Goal: Transaction & Acquisition: Purchase product/service

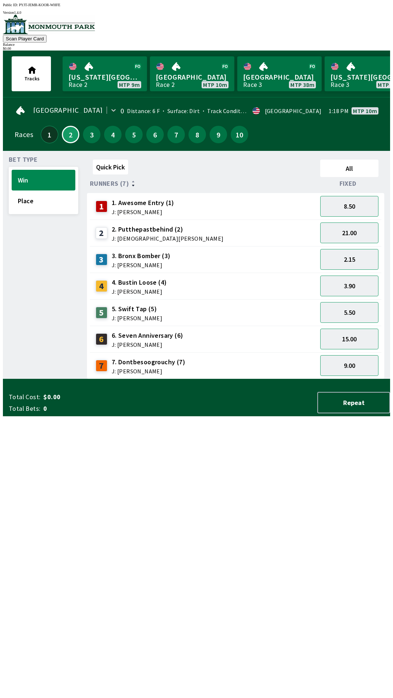
click at [53, 127] on button "1" at bounding box center [49, 134] width 17 height 17
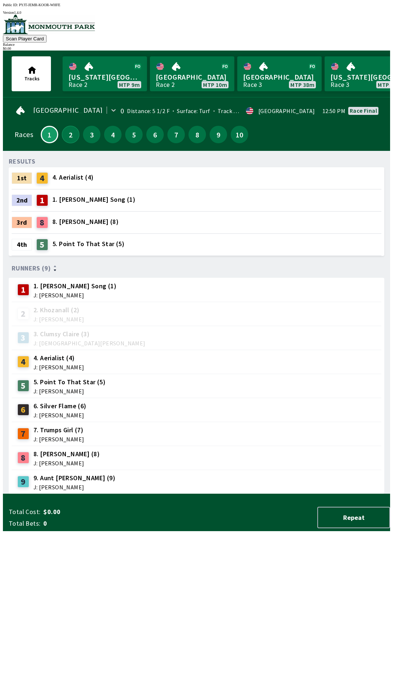
click at [64, 129] on button "2" at bounding box center [70, 134] width 17 height 17
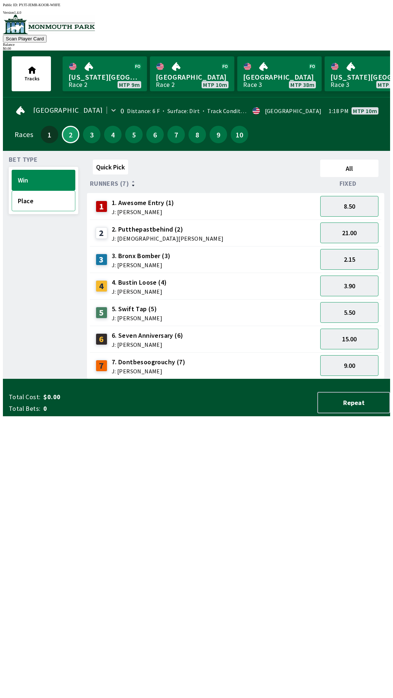
click at [37, 195] on button "Place" at bounding box center [44, 201] width 64 height 21
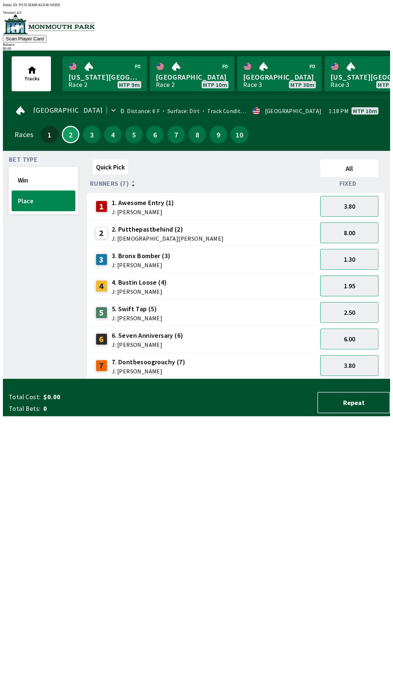
click at [349, 286] on button "1.95" at bounding box center [349, 286] width 58 height 21
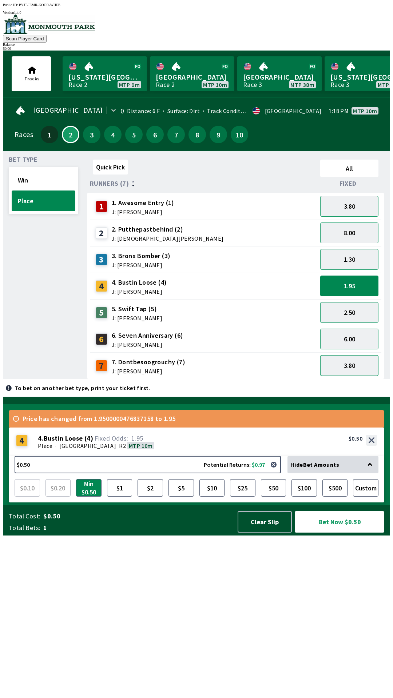
click at [344, 368] on button "3.80" at bounding box center [349, 365] width 58 height 21
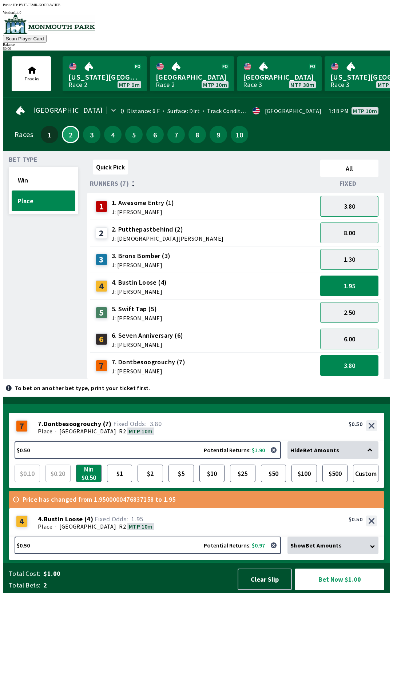
click at [335, 199] on button "3.80" at bounding box center [349, 206] width 58 height 21
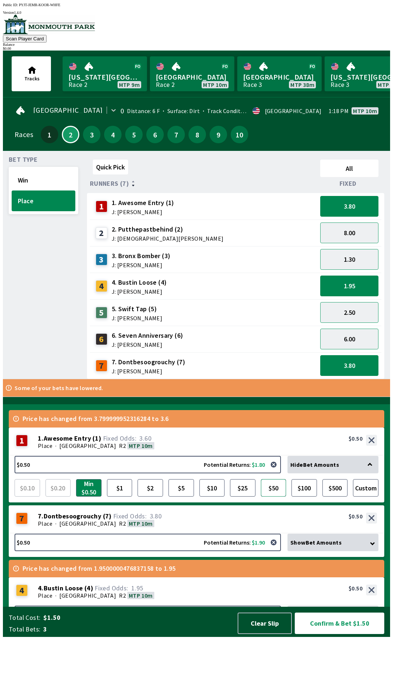
click at [271, 497] on button "$50" at bounding box center [273, 487] width 25 height 17
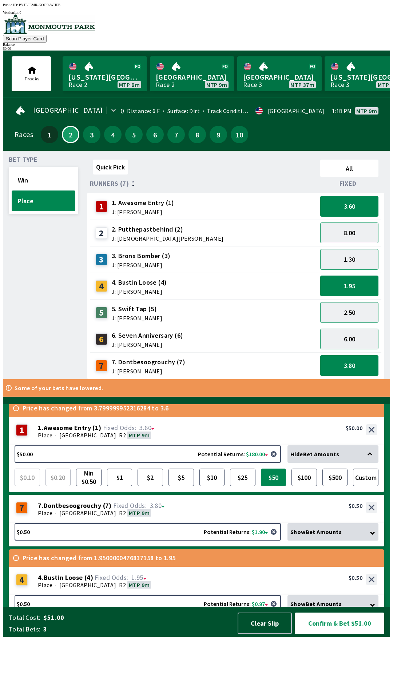
scroll to position [25, 0]
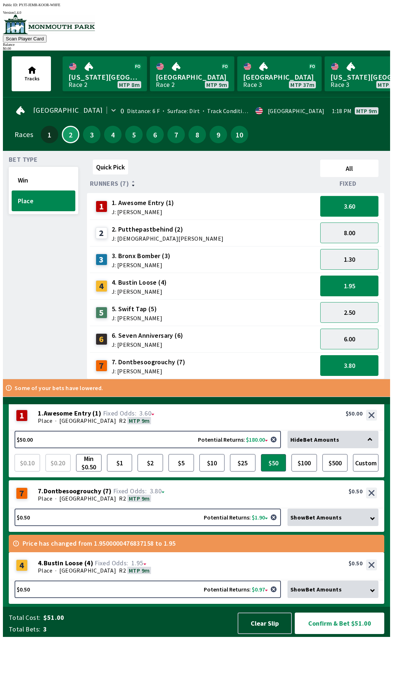
click at [347, 204] on button "3.60" at bounding box center [349, 206] width 58 height 21
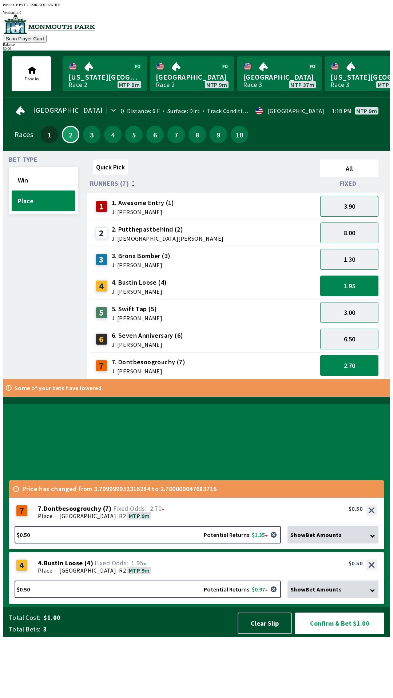
scroll to position [11, 0]
click at [347, 367] on button "2.70" at bounding box center [349, 365] width 58 height 21
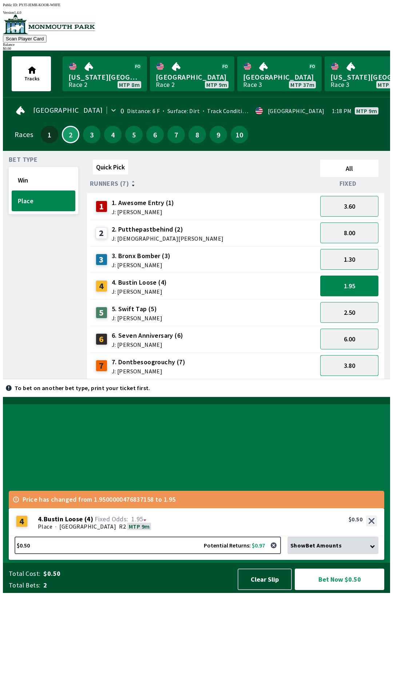
scroll to position [0, 0]
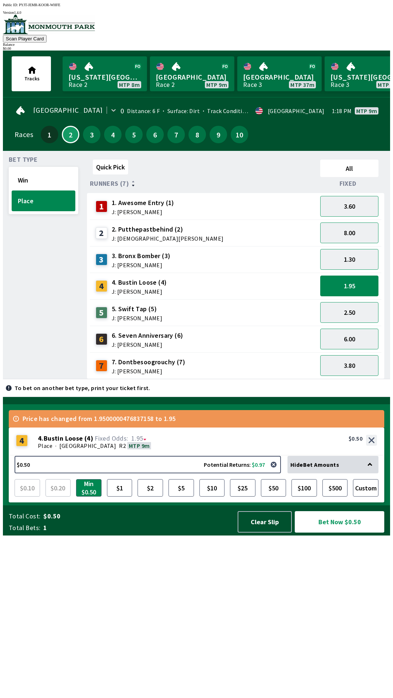
click at [304, 449] on div "Place · [GEOGRAPHIC_DATA] R2 MTP 9m" at bounding box center [207, 445] width 339 height 7
click at [303, 456] on div "4 4 . Bustin Loose ( 4 ) Place · [GEOGRAPHIC_DATA] R2 MTP 9m 4. Bustin Loose (4…" at bounding box center [196, 442] width 375 height 28
click at [302, 456] on div "4 4 . Bustin Loose ( 4 ) Place · [GEOGRAPHIC_DATA] R2 MTP 9m 4. Bustin Loose (4…" at bounding box center [196, 442] width 375 height 28
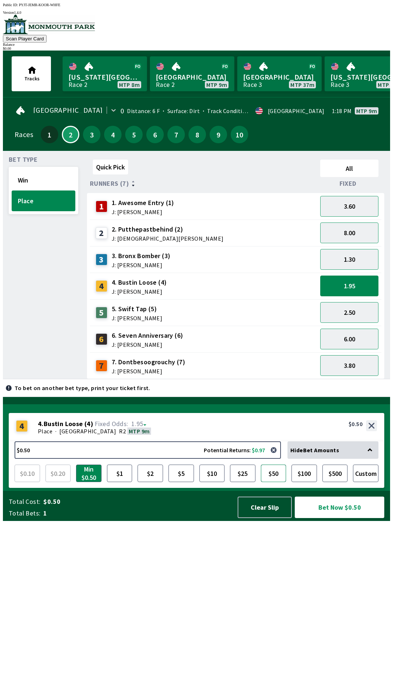
click at [267, 482] on button "$50" at bounding box center [273, 473] width 25 height 17
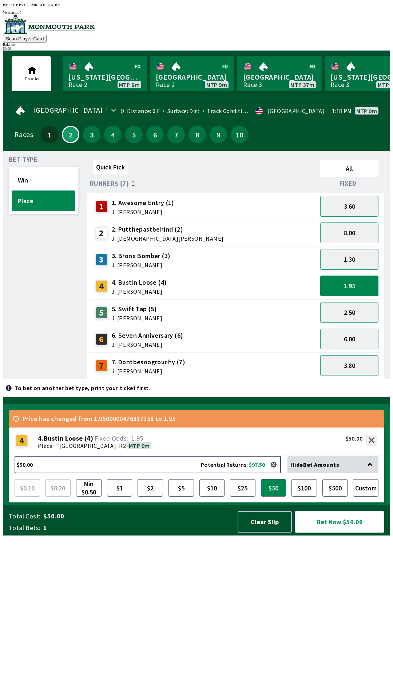
click at [328, 533] on button "Bet Now $50.00" at bounding box center [339, 521] width 89 height 21
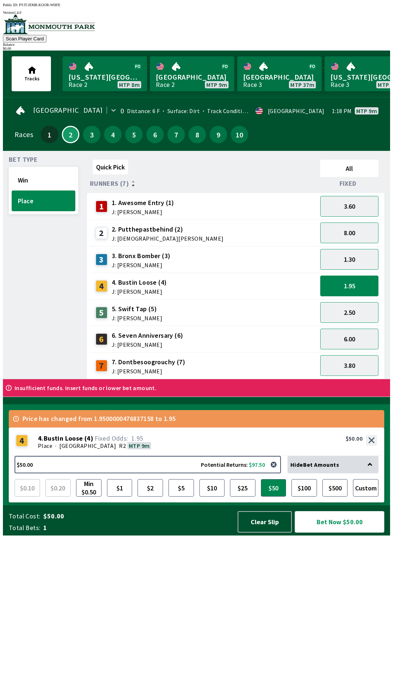
click at [338, 533] on button "Bet Now $50.00" at bounding box center [339, 521] width 89 height 21
click at [337, 533] on button "Bet Now $50.00" at bounding box center [339, 521] width 89 height 21
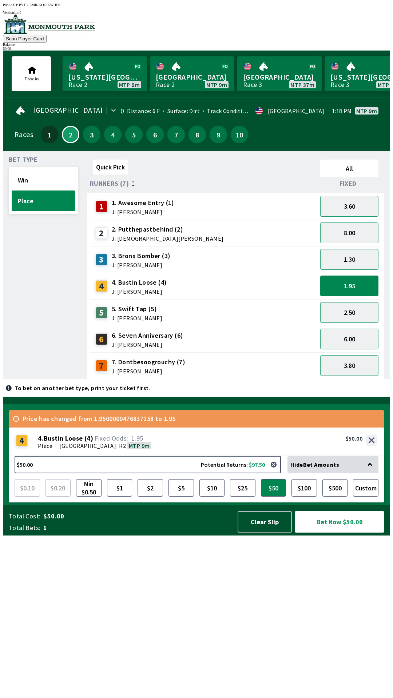
click at [359, 47] on div "$ 0.00" at bounding box center [196, 49] width 387 height 4
click at [47, 40] on button "Scan Player Card" at bounding box center [25, 39] width 44 height 8
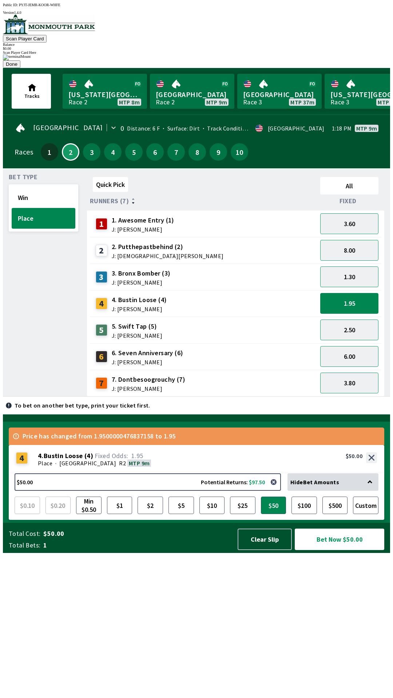
click at [345, 141] on div "Races 1 2 3 4 5 6 7 8 9 10" at bounding box center [197, 151] width 364 height 21
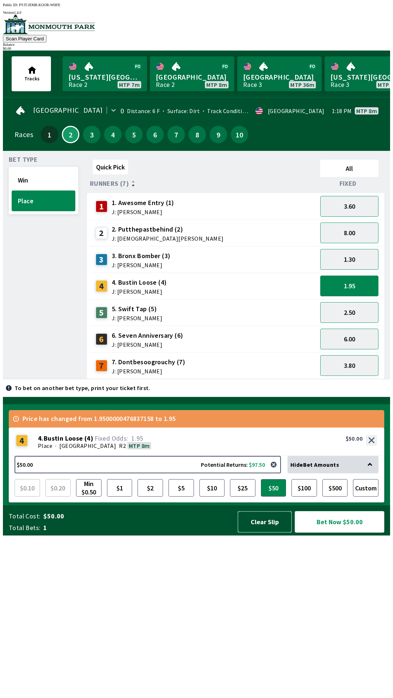
click at [269, 533] on button "Clear Slip" at bounding box center [264, 521] width 54 height 21
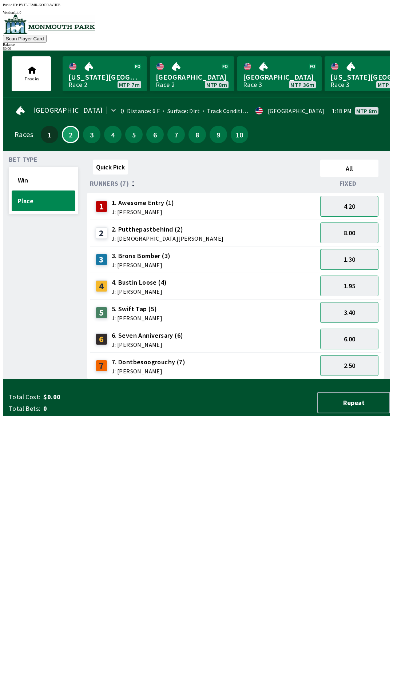
click at [352, 254] on button "1.30" at bounding box center [349, 259] width 58 height 21
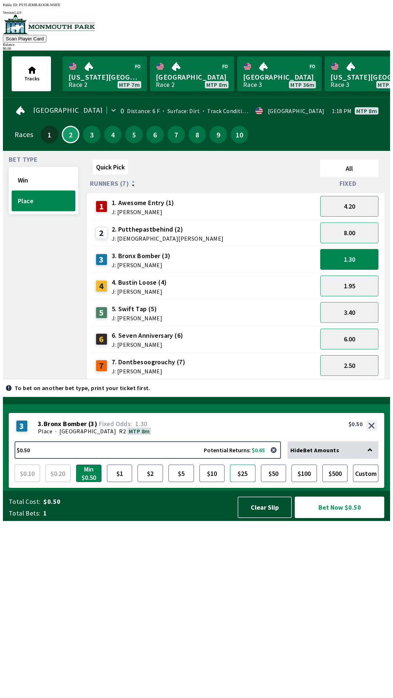
click at [235, 482] on button "$25" at bounding box center [242, 473] width 25 height 17
click at [278, 457] on button "button" at bounding box center [273, 450] width 15 height 15
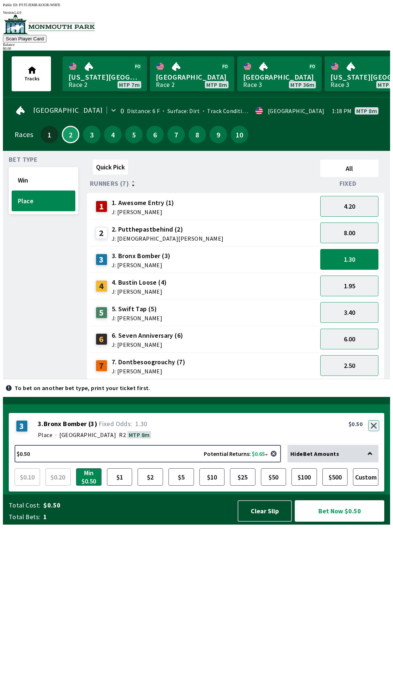
click at [375, 431] on button "button" at bounding box center [373, 425] width 11 height 11
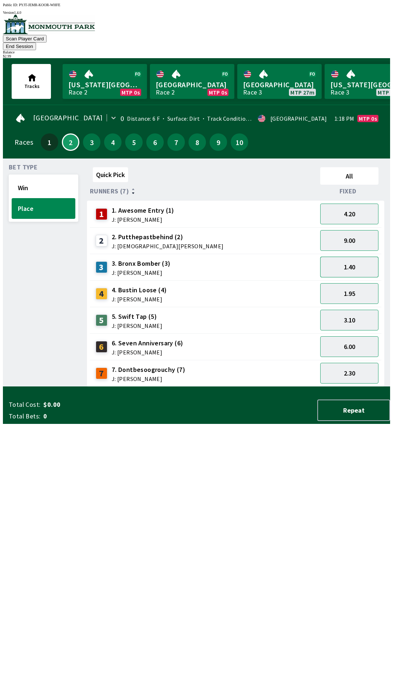
click at [362, 257] on button "1.40" at bounding box center [349, 267] width 58 height 21
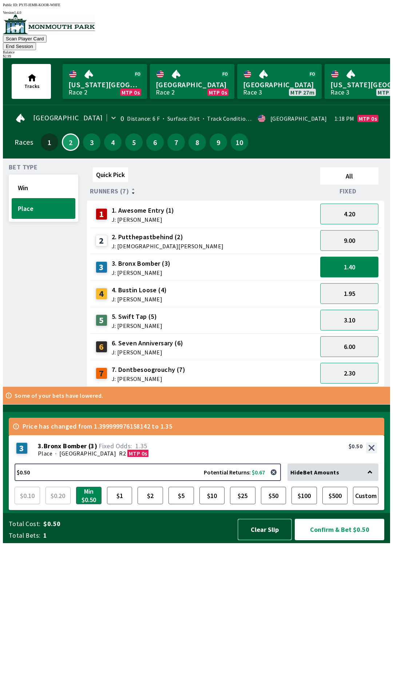
click at [261, 540] on button "Clear Slip" at bounding box center [264, 529] width 54 height 21
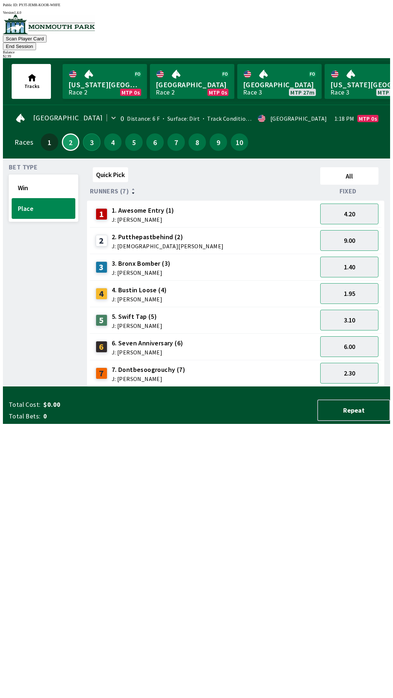
click at [88, 133] on button "3" at bounding box center [91, 141] width 17 height 17
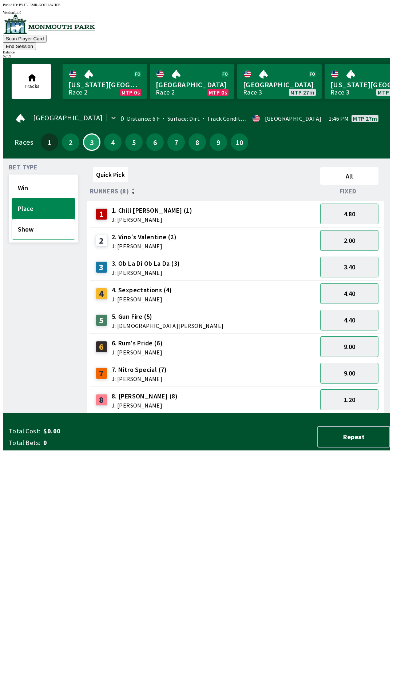
click at [52, 220] on button "Show" at bounding box center [44, 229] width 64 height 21
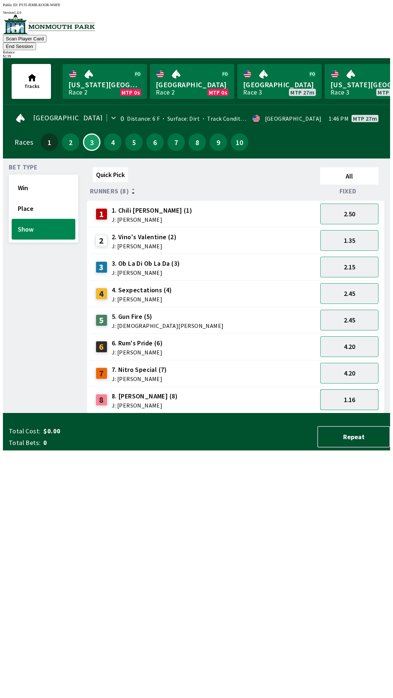
click at [363, 391] on button "1.16" at bounding box center [349, 399] width 58 height 21
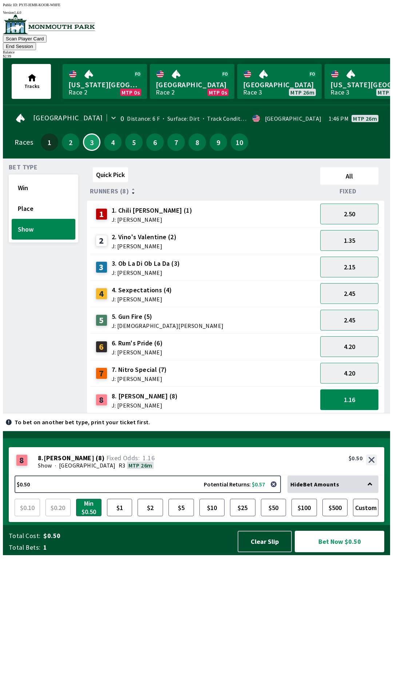
click at [357, 389] on button "1.16" at bounding box center [349, 399] width 58 height 21
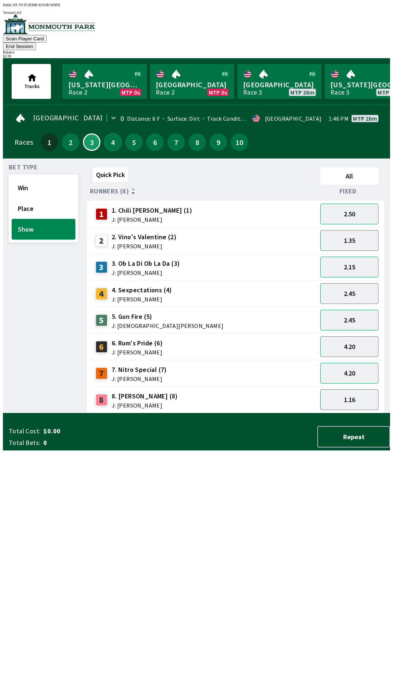
click at [110, 135] on button "4" at bounding box center [112, 141] width 17 height 17
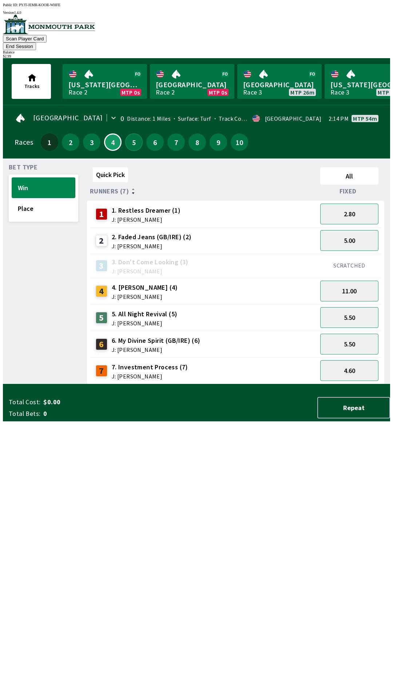
click at [130, 133] on button "5" at bounding box center [133, 141] width 17 height 17
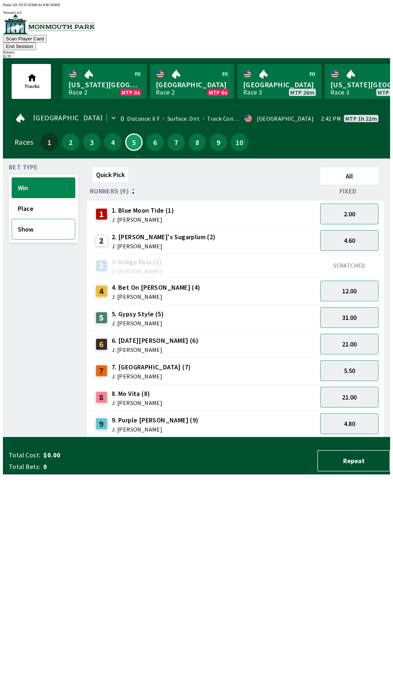
click at [45, 221] on button "Show" at bounding box center [44, 229] width 64 height 21
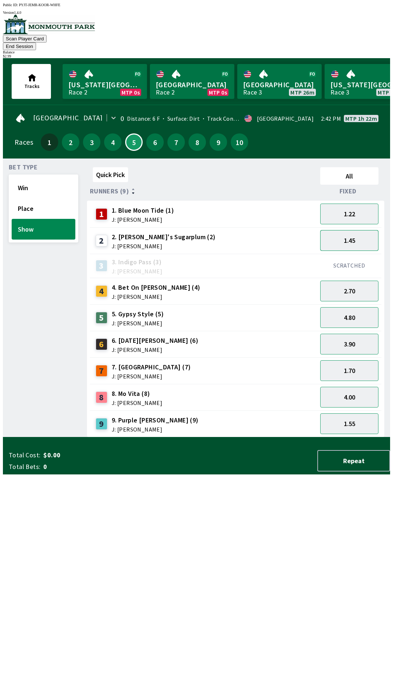
click at [356, 232] on button "1.45" at bounding box center [349, 240] width 58 height 21
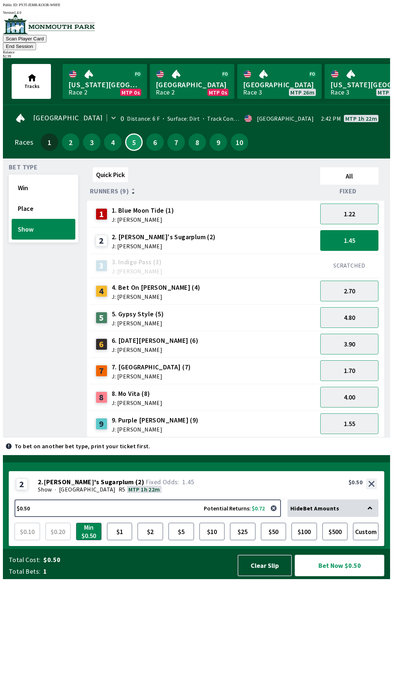
click at [337, 576] on button "Bet Now $0.50" at bounding box center [339, 565] width 89 height 21
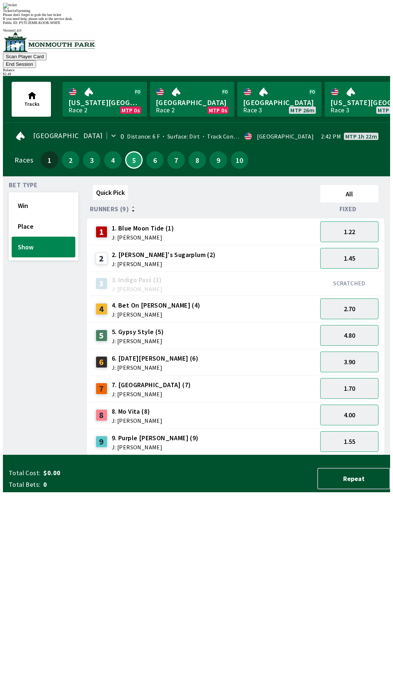
click at [27, 355] on div "Bet Type Win Place Show" at bounding box center [43, 318] width 69 height 273
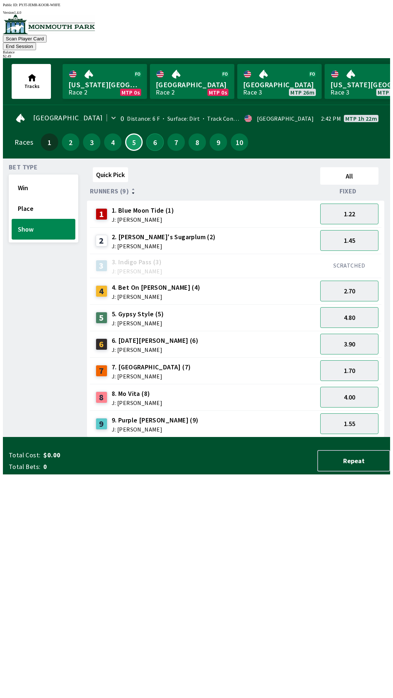
click at [155, 133] on button "6" at bounding box center [154, 141] width 17 height 17
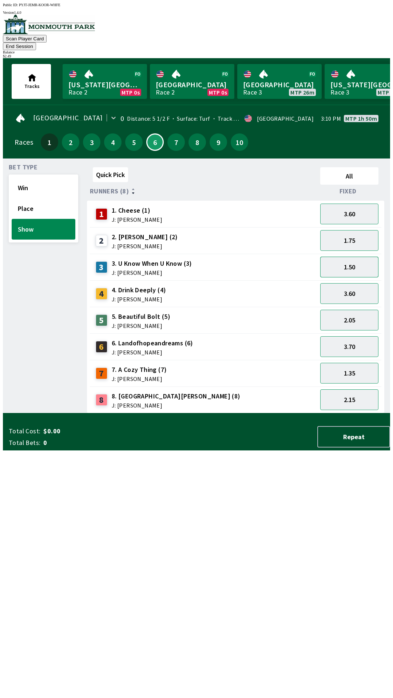
click at [359, 259] on button "1.50" at bounding box center [349, 267] width 58 height 21
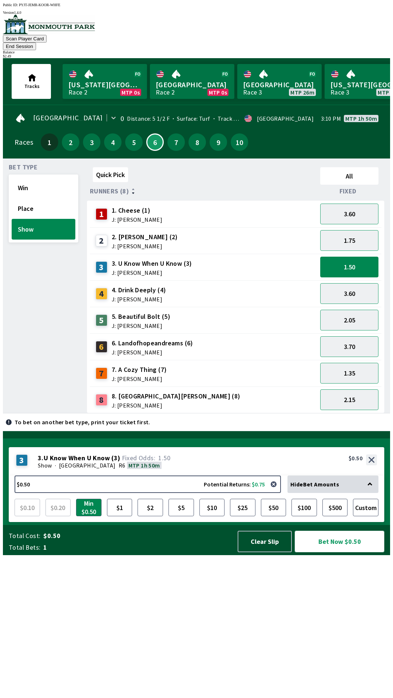
click at [338, 552] on button "Bet Now $0.50" at bounding box center [339, 541] width 89 height 21
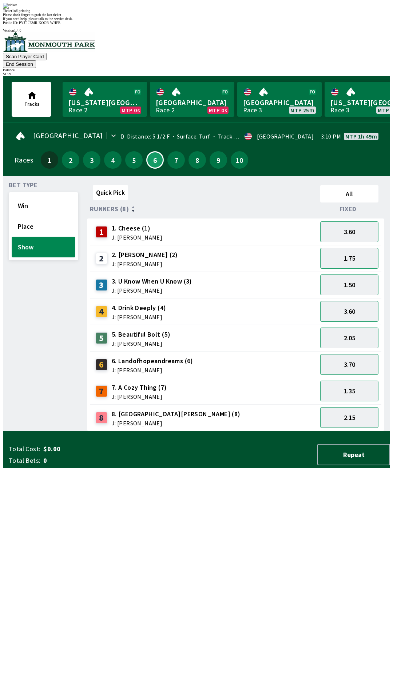
click at [27, 427] on div "Bet Type Win Place Show" at bounding box center [43, 306] width 69 height 249
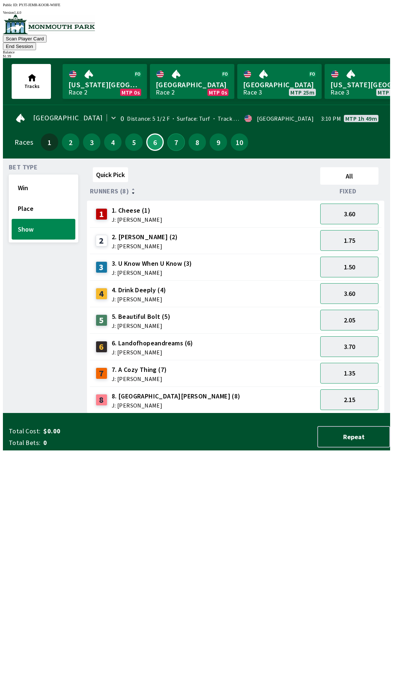
click at [173, 133] on button "7" at bounding box center [175, 141] width 17 height 17
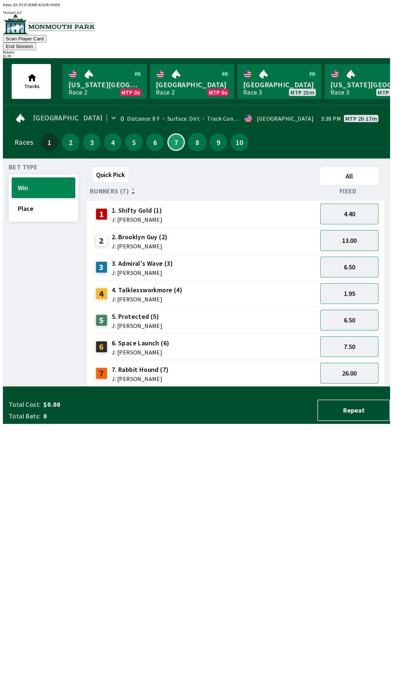
click at [193, 133] on button "8" at bounding box center [196, 141] width 17 height 17
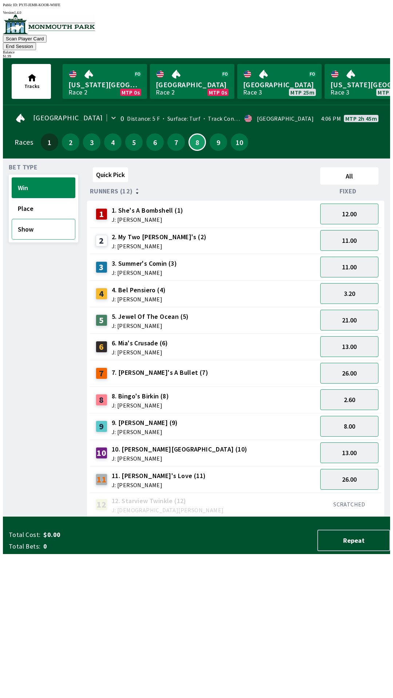
click at [35, 221] on button "Show" at bounding box center [44, 229] width 64 height 21
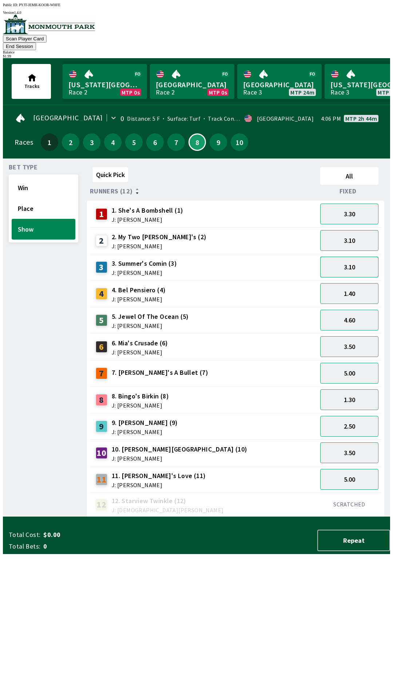
click at [356, 257] on button "3.10" at bounding box center [349, 267] width 58 height 21
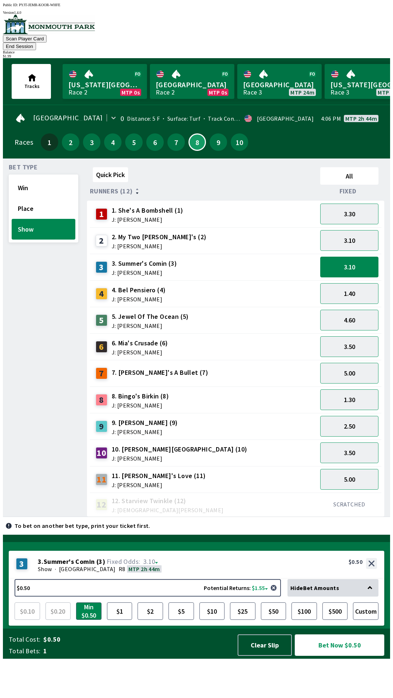
click at [339, 656] on button "Bet Now $0.50" at bounding box center [339, 645] width 89 height 21
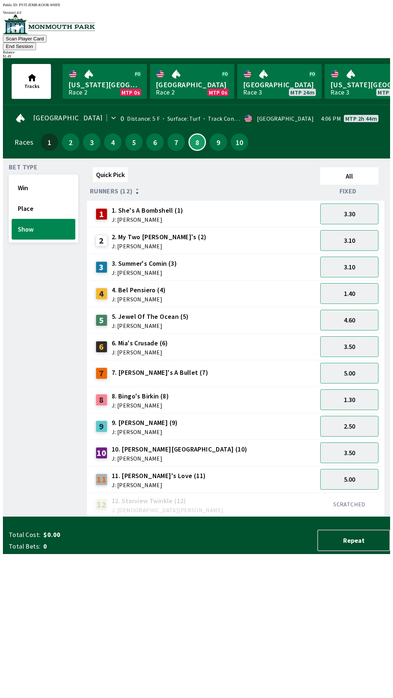
click at [23, 517] on div "Bet Type Win Place Show" at bounding box center [43, 340] width 69 height 353
click at [213, 135] on button "9" at bounding box center [217, 141] width 17 height 17
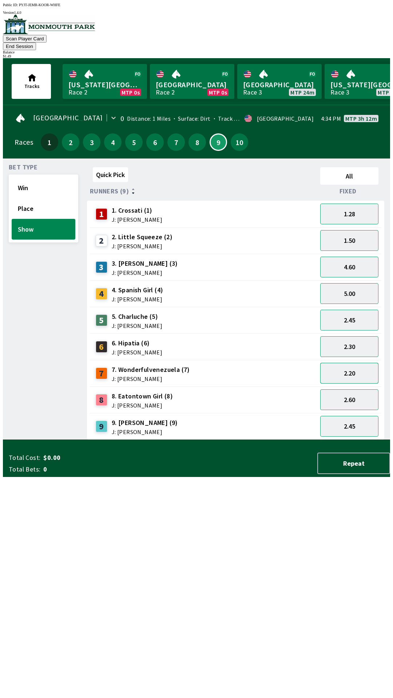
click at [358, 364] on button "2.20" at bounding box center [349, 373] width 58 height 21
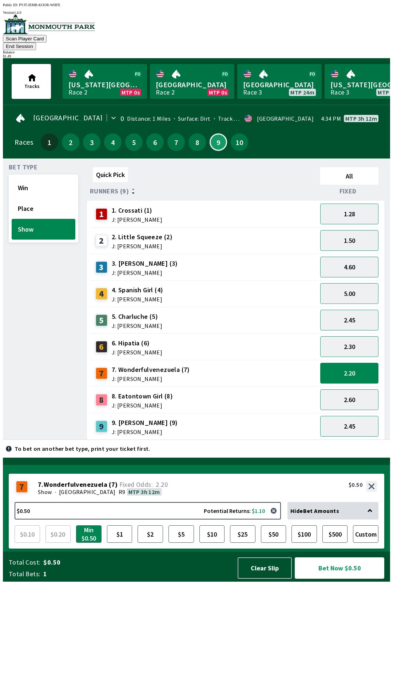
click at [339, 579] on button "Bet Now $0.50" at bounding box center [339, 567] width 89 height 21
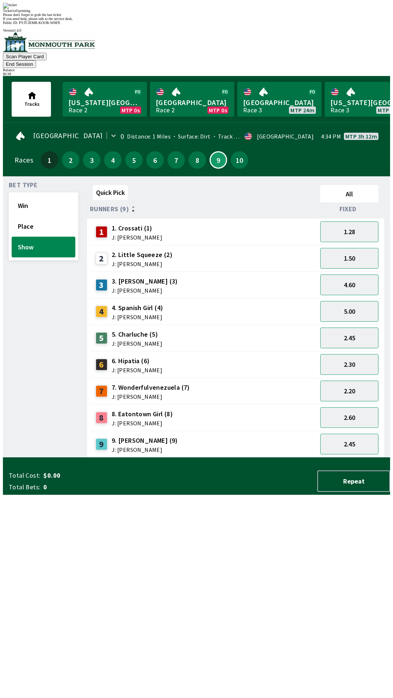
click at [33, 333] on div "Bet Type Win Place Show" at bounding box center [43, 320] width 69 height 276
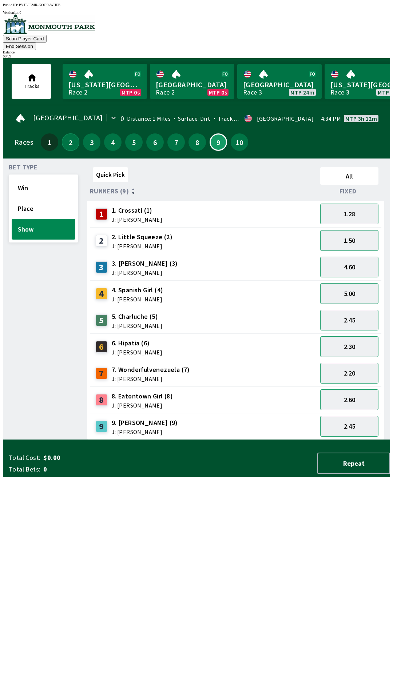
click at [67, 133] on button "2" at bounding box center [70, 141] width 17 height 17
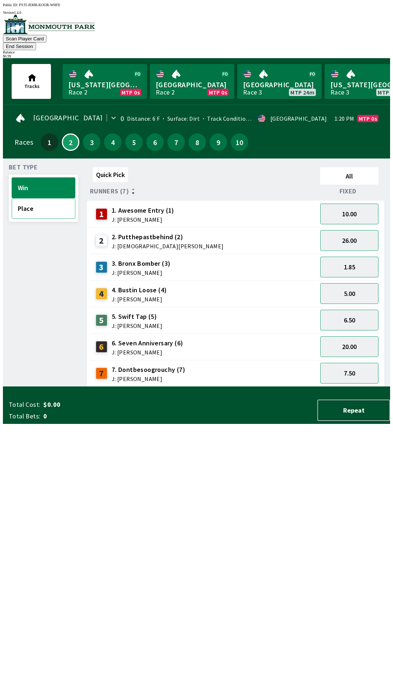
click at [48, 198] on button "Place" at bounding box center [44, 208] width 64 height 21
click at [359, 257] on button "1.16" at bounding box center [349, 267] width 58 height 21
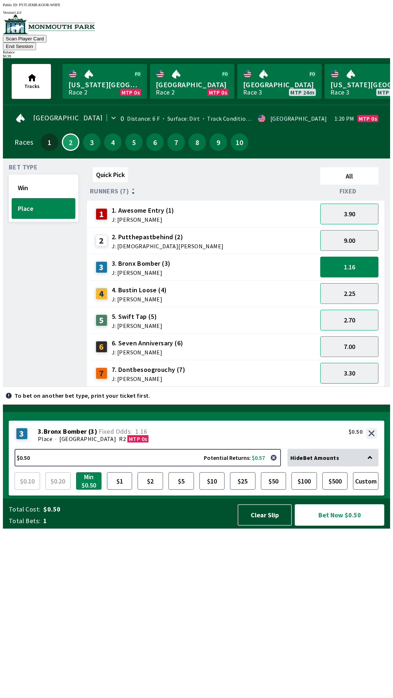
click at [337, 526] on button "Bet Now $0.50" at bounding box center [339, 514] width 89 height 21
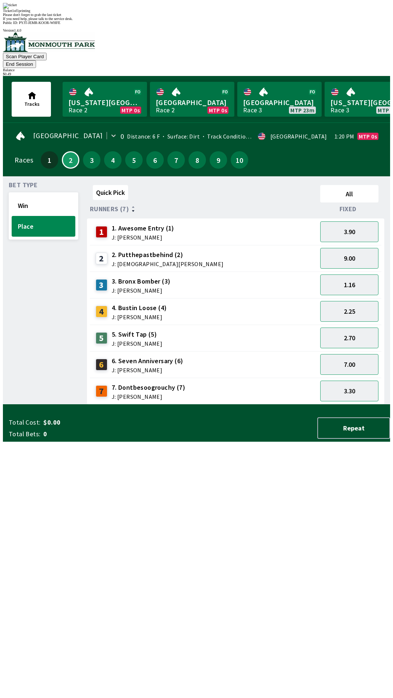
click at [24, 346] on div "Bet Type Win Place" at bounding box center [43, 293] width 69 height 223
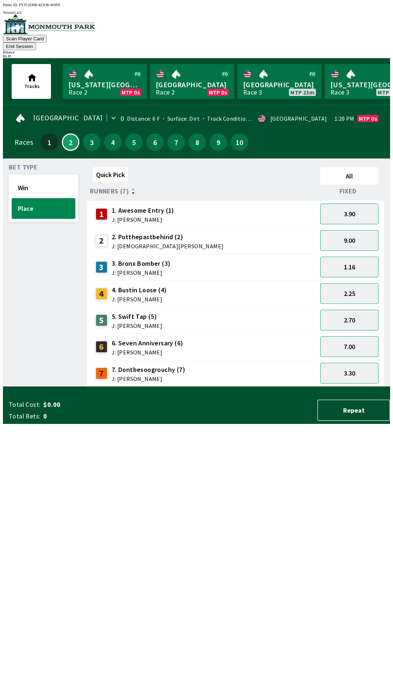
click at [36, 43] on button "End Session" at bounding box center [19, 47] width 33 height 8
